Goal: Transaction & Acquisition: Purchase product/service

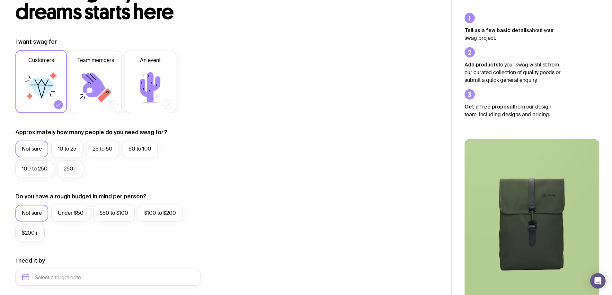
scroll to position [64, 0]
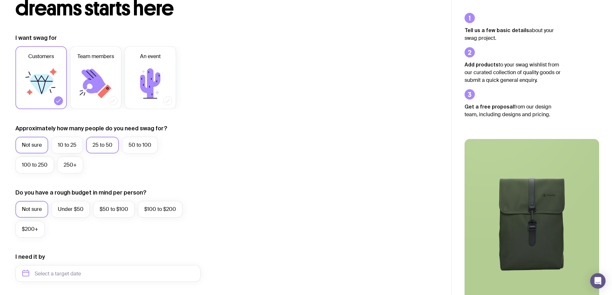
click at [100, 148] on label "25 to 50" at bounding box center [102, 145] width 33 height 17
click at [0, 0] on input "25 to 50" at bounding box center [0, 0] width 0 height 0
click at [151, 207] on label "$100 to $200" at bounding box center [160, 209] width 45 height 17
click at [0, 0] on input "$100 to $200" at bounding box center [0, 0] width 0 height 0
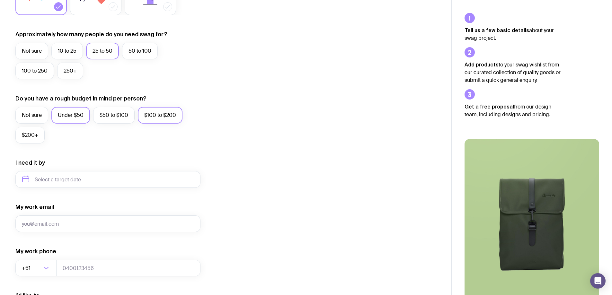
scroll to position [161, 0]
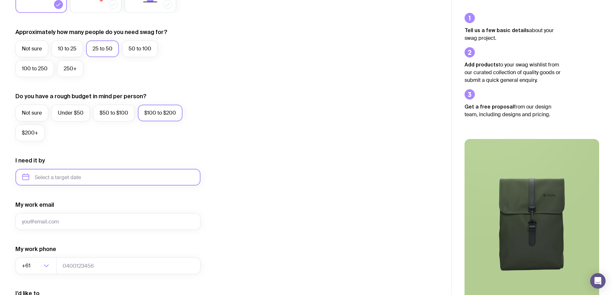
click at [57, 176] on input "text" at bounding box center [107, 177] width 185 height 17
click at [60, 259] on button "Nov" at bounding box center [56, 256] width 23 height 13
type input "[DATE]"
click at [78, 226] on input "My work email" at bounding box center [107, 221] width 185 height 17
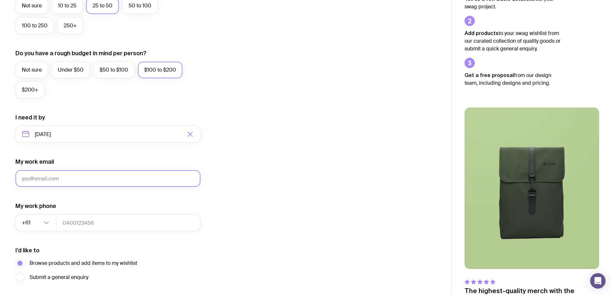
scroll to position [251, 0]
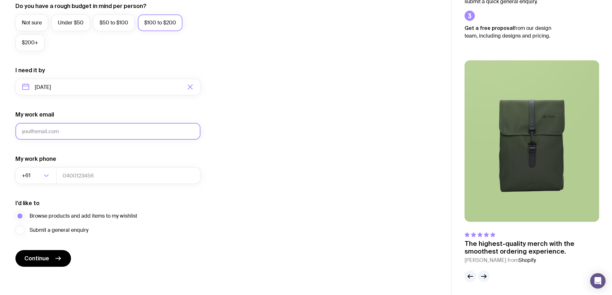
click at [94, 139] on input "My work email" at bounding box center [107, 131] width 185 height 17
type input "[PERSON_NAME][EMAIL_ADDRESS][PERSON_NAME][DOMAIN_NAME]"
type input "0424048882"
click at [50, 261] on button "Continue" at bounding box center [43, 258] width 56 height 17
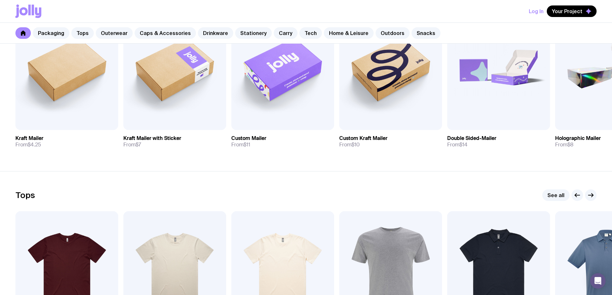
scroll to position [161, 0]
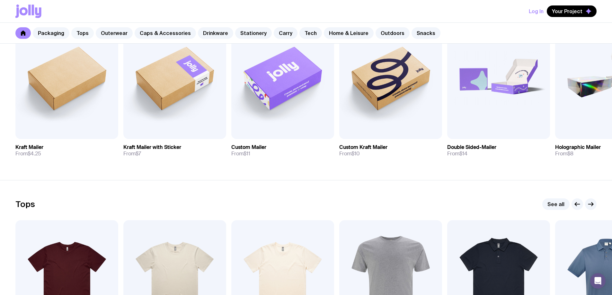
click at [76, 32] on link "Tops" at bounding box center [82, 33] width 23 height 12
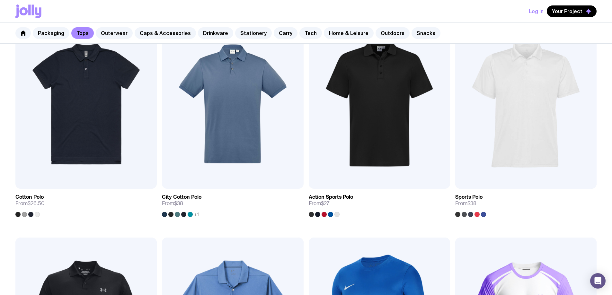
scroll to position [441, 0]
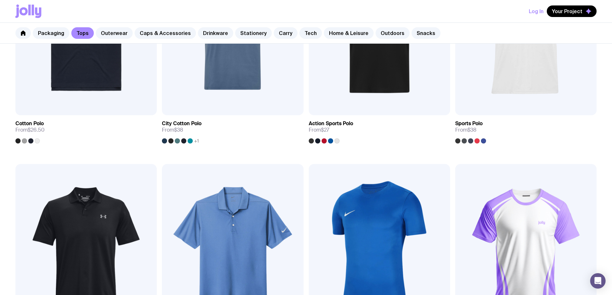
scroll to position [161, 0]
